Goal: Task Accomplishment & Management: Use online tool/utility

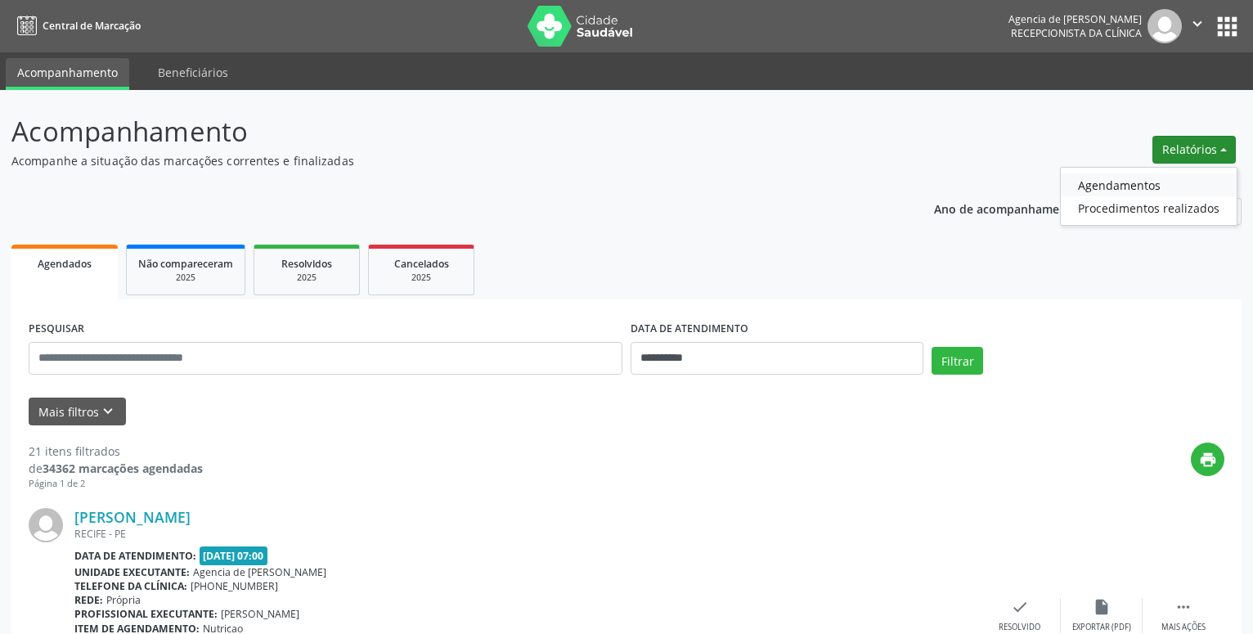
click at [1152, 188] on link "Agendamentos" at bounding box center [1149, 184] width 176 height 23
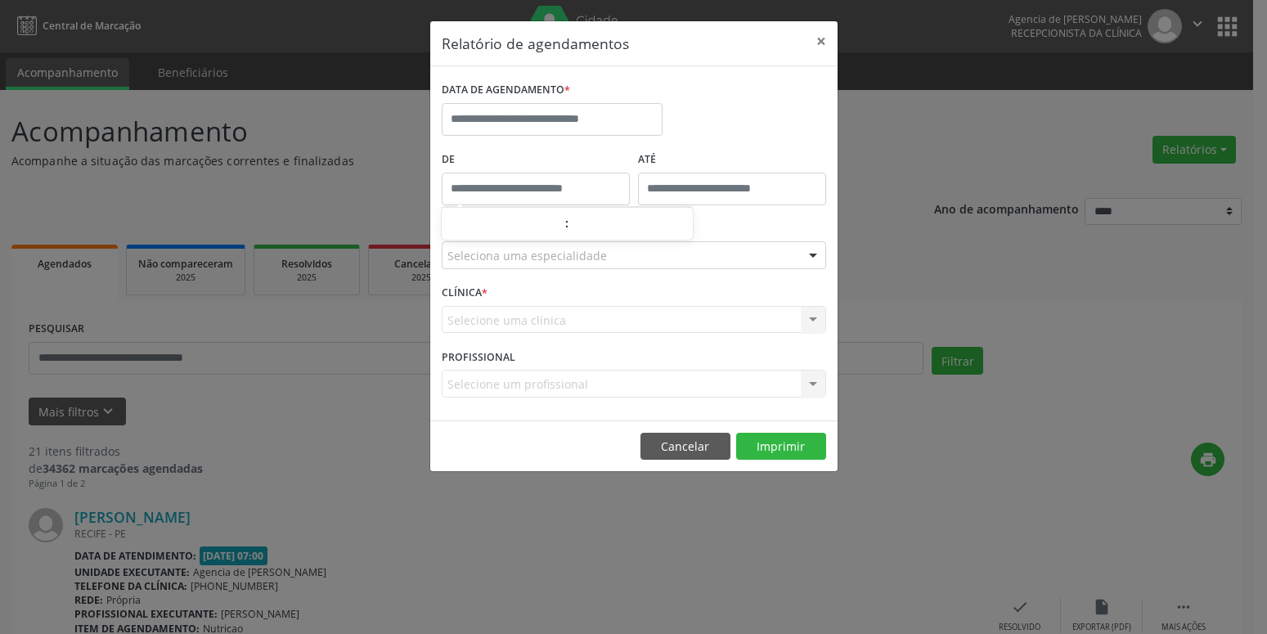
click at [573, 185] on input "text" at bounding box center [536, 189] width 188 height 33
type input "*****"
drag, startPoint x: 808, startPoint y: 48, endPoint x: 817, endPoint y: 53, distance: 10.2
click at [806, 49] on button "×" at bounding box center [821, 41] width 33 height 40
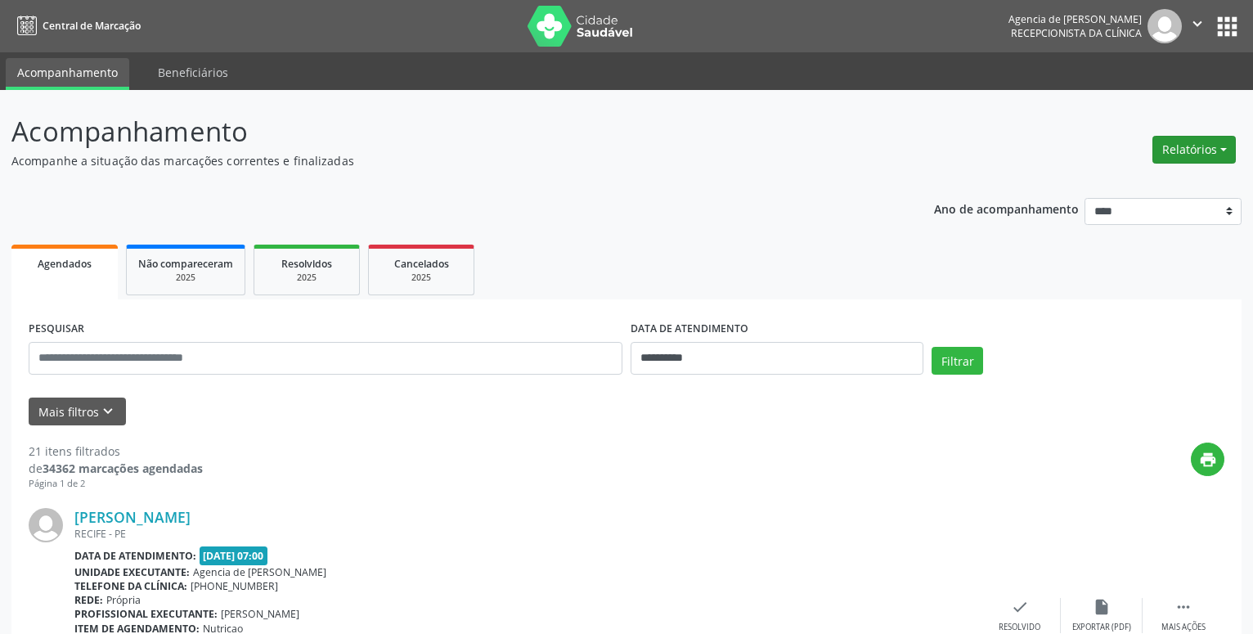
click at [1197, 153] on button "Relatórios" at bounding box center [1193, 150] width 83 height 28
click at [1171, 175] on link "Agendamentos" at bounding box center [1149, 184] width 176 height 23
select select "*"
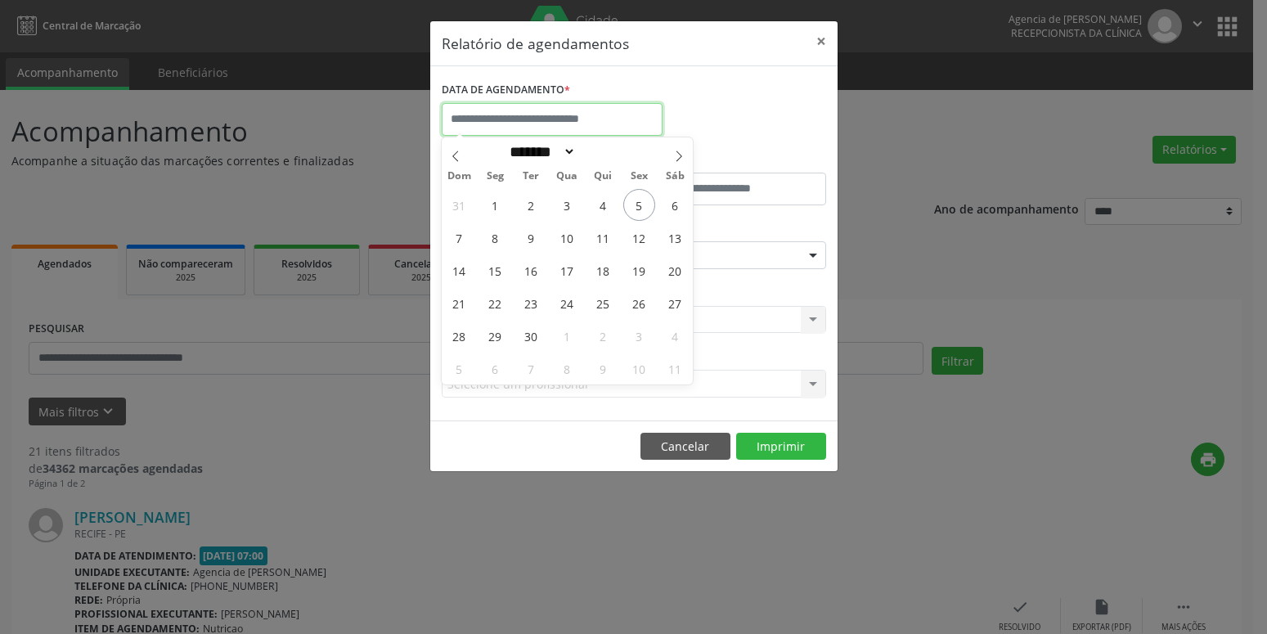
click at [647, 115] on input "text" at bounding box center [552, 119] width 221 height 33
click at [501, 335] on span "29" at bounding box center [495, 336] width 32 height 32
type input "**********"
click at [501, 335] on span "29" at bounding box center [495, 336] width 32 height 32
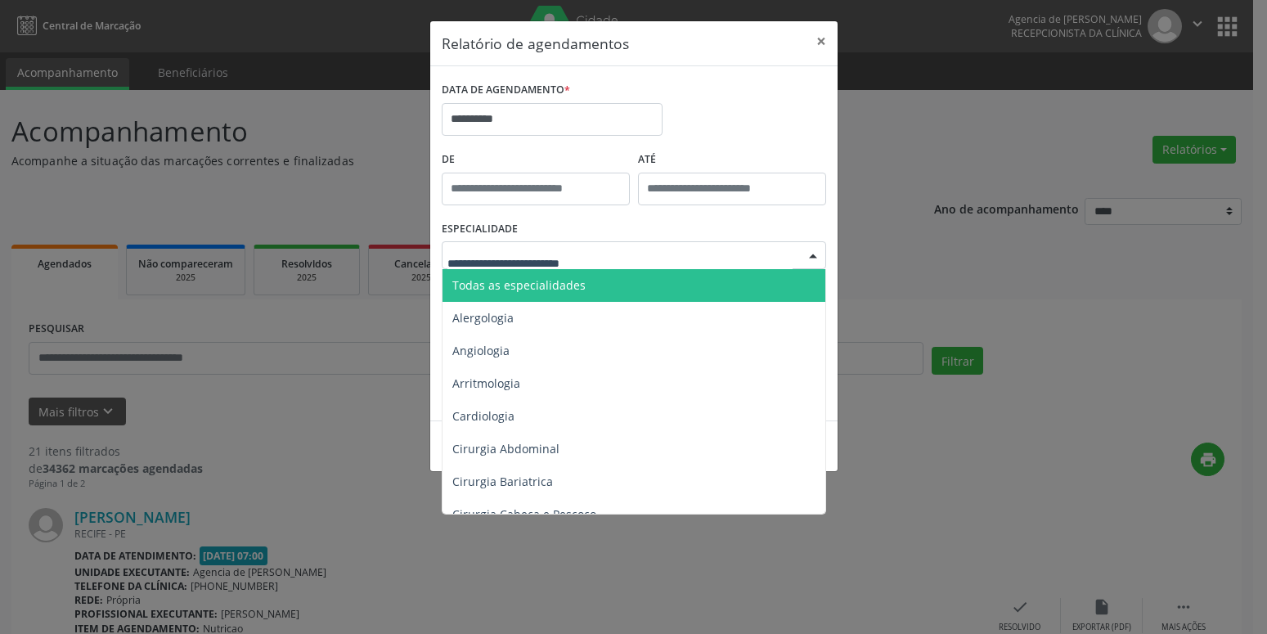
click at [627, 243] on div at bounding box center [634, 255] width 384 height 28
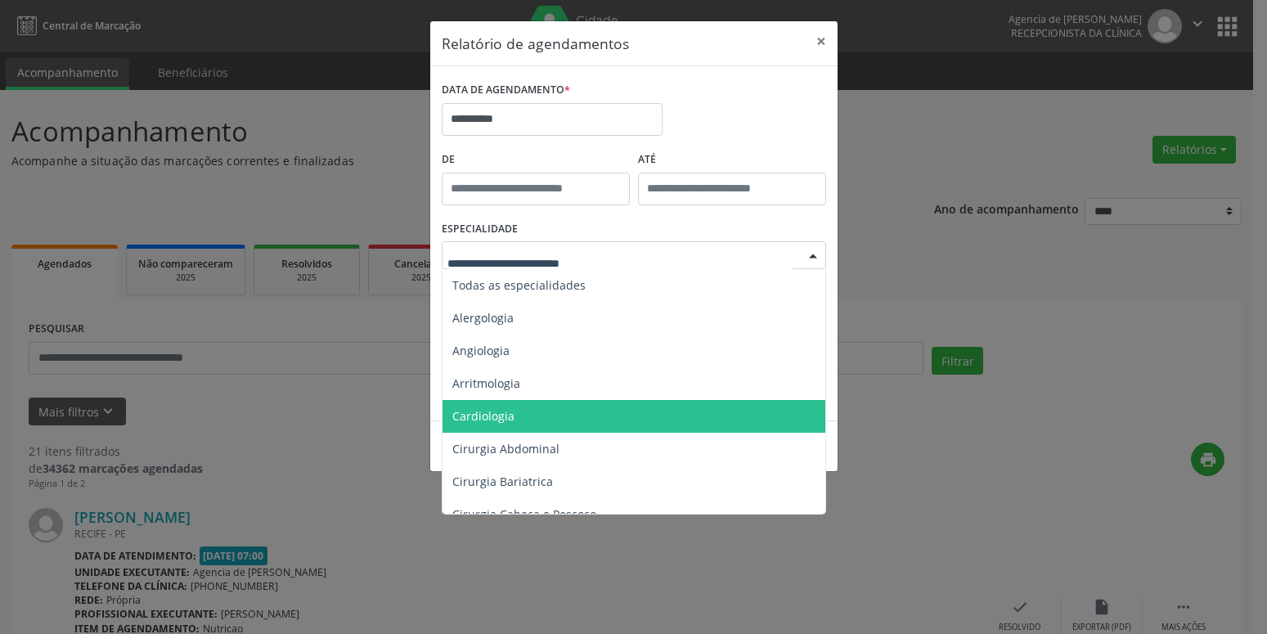
click at [595, 418] on span "Cardiologia" at bounding box center [634, 416] width 385 height 33
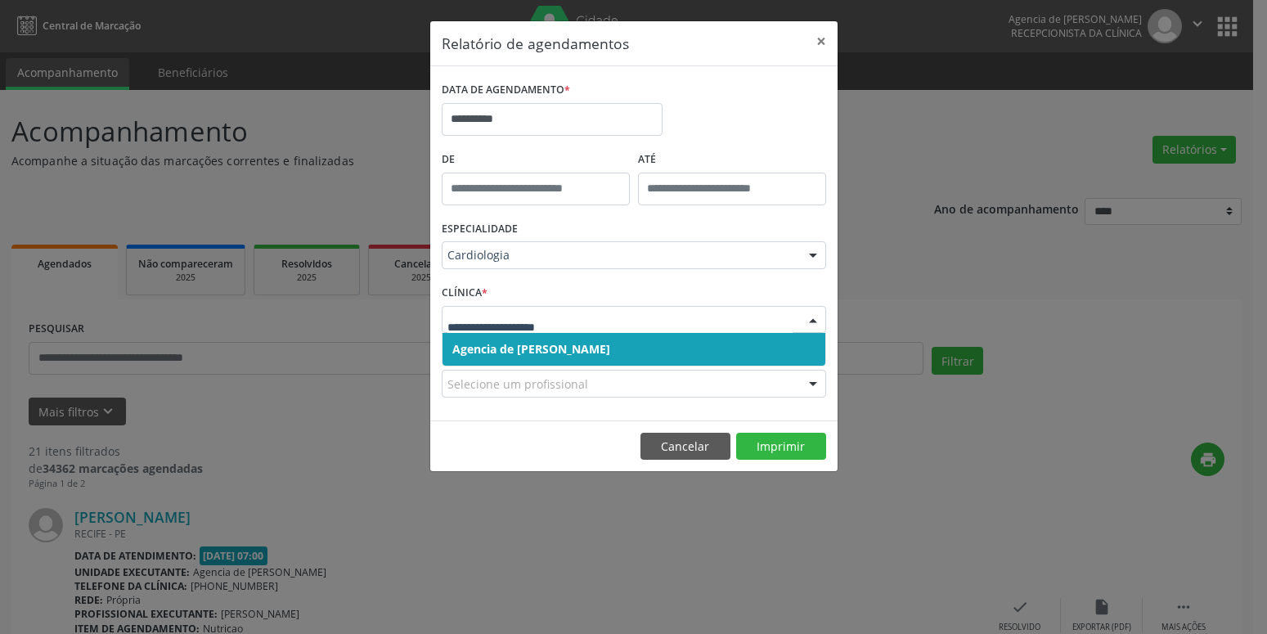
click at [636, 306] on div at bounding box center [634, 320] width 384 height 28
click at [775, 447] on button "Imprimir" at bounding box center [781, 447] width 90 height 28
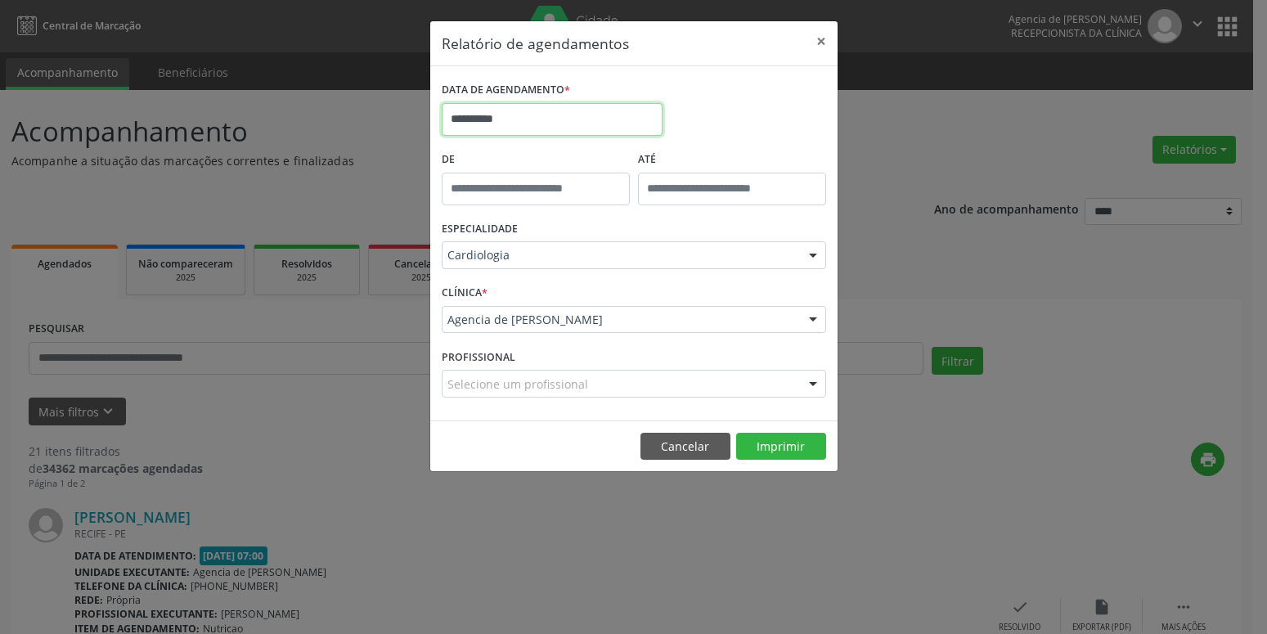
click at [537, 115] on input "**********" at bounding box center [552, 119] width 221 height 33
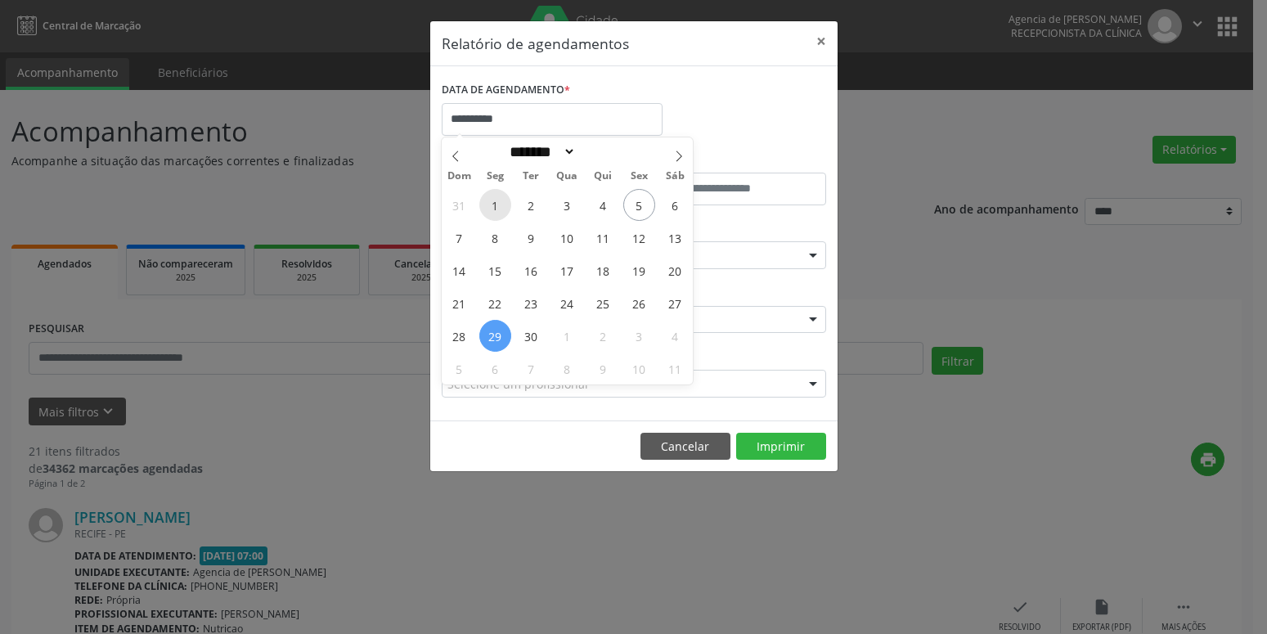
click at [500, 210] on span "1" at bounding box center [495, 205] width 32 height 32
type input "**********"
click at [487, 207] on span "1" at bounding box center [495, 205] width 32 height 32
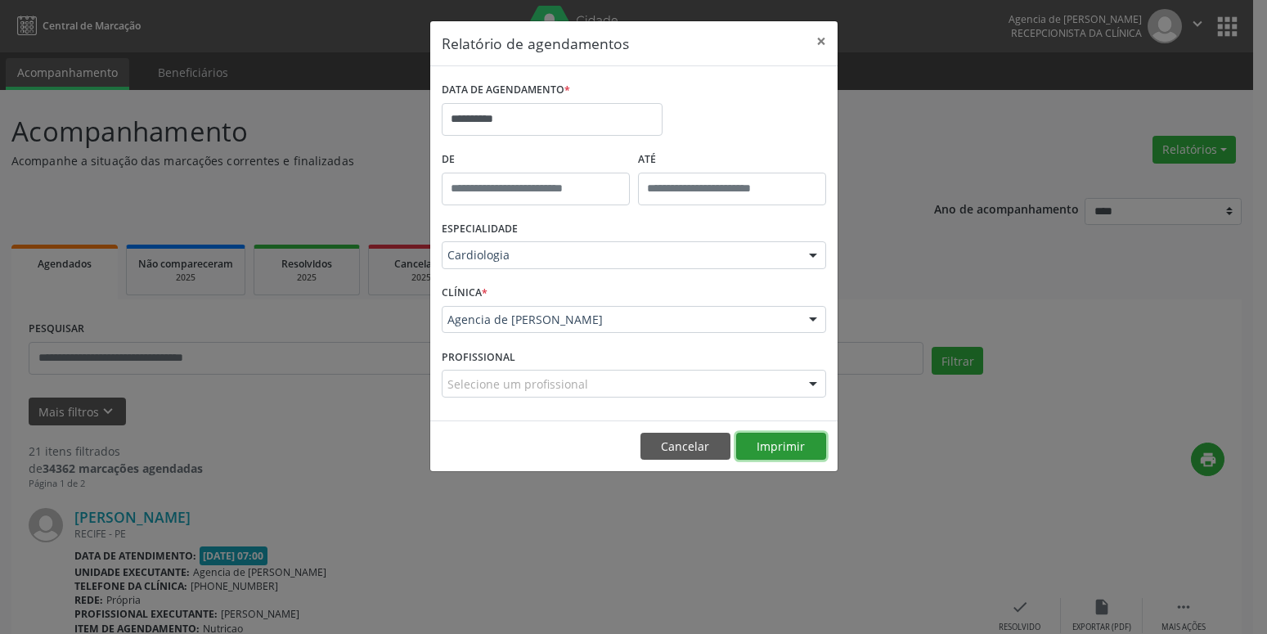
click at [783, 444] on button "Imprimir" at bounding box center [781, 447] width 90 height 28
click at [824, 44] on button "×" at bounding box center [821, 41] width 33 height 40
